Goal: Task Accomplishment & Management: Complete application form

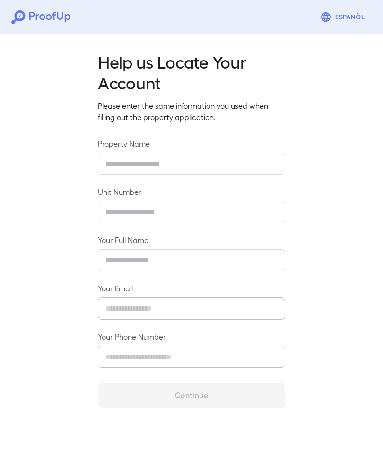
type input "**********"
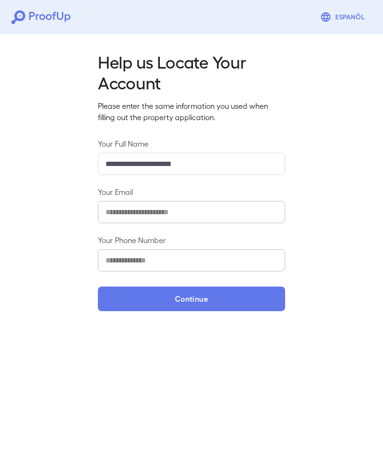
click at [205, 300] on button "Continue" at bounding box center [191, 298] width 187 height 25
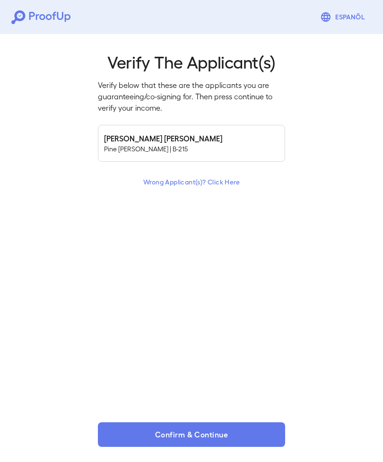
click at [200, 436] on button "Confirm & Continue" at bounding box center [191, 434] width 187 height 25
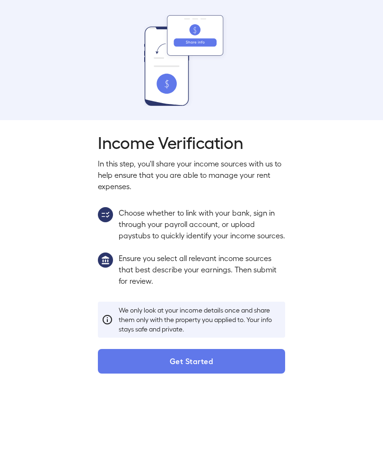
click at [186, 373] on button "Get Started" at bounding box center [191, 361] width 187 height 25
